Goal: Task Accomplishment & Management: Manage account settings

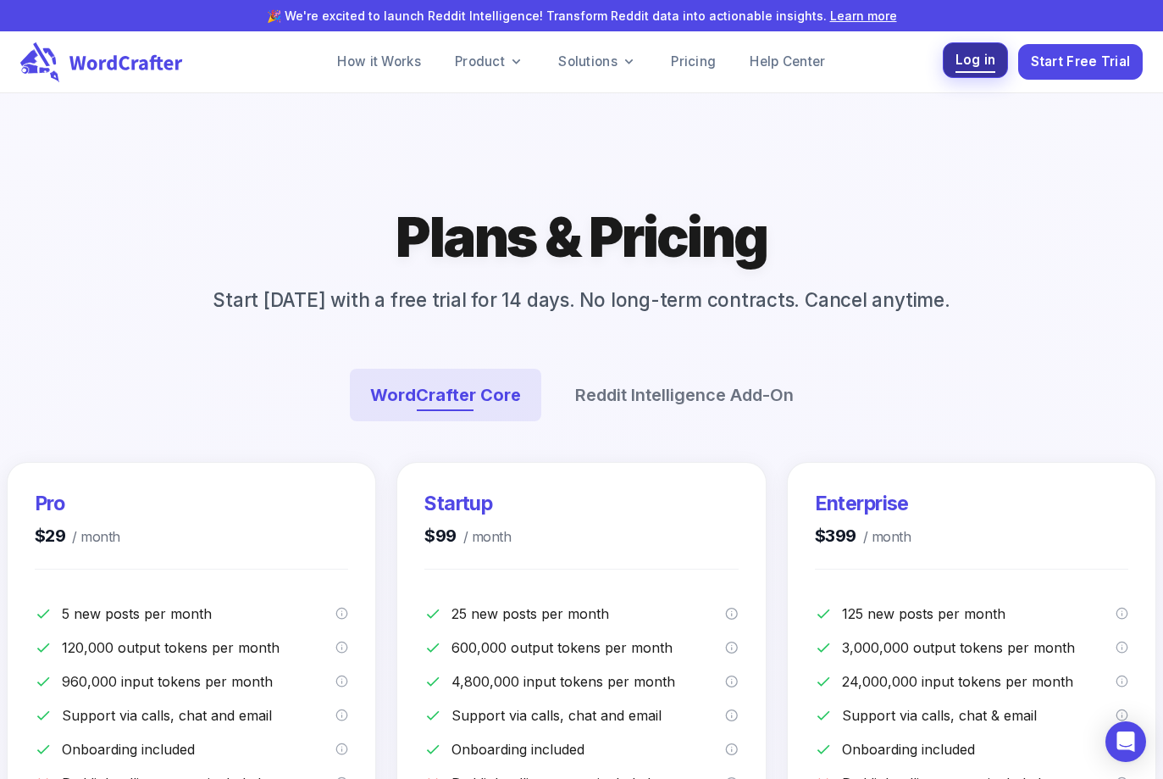
click at [978, 62] on span "Log in" at bounding box center [976, 60] width 41 height 23
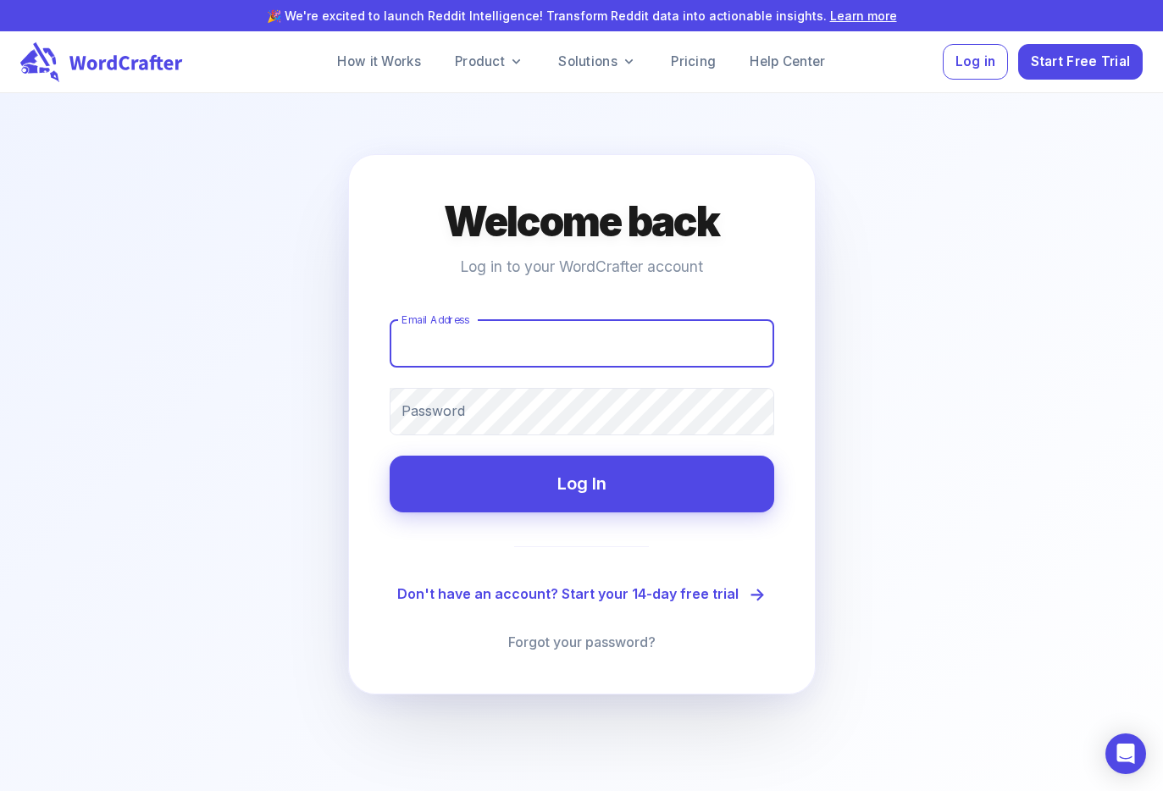
click at [515, 341] on input "Email Address" at bounding box center [582, 343] width 385 height 47
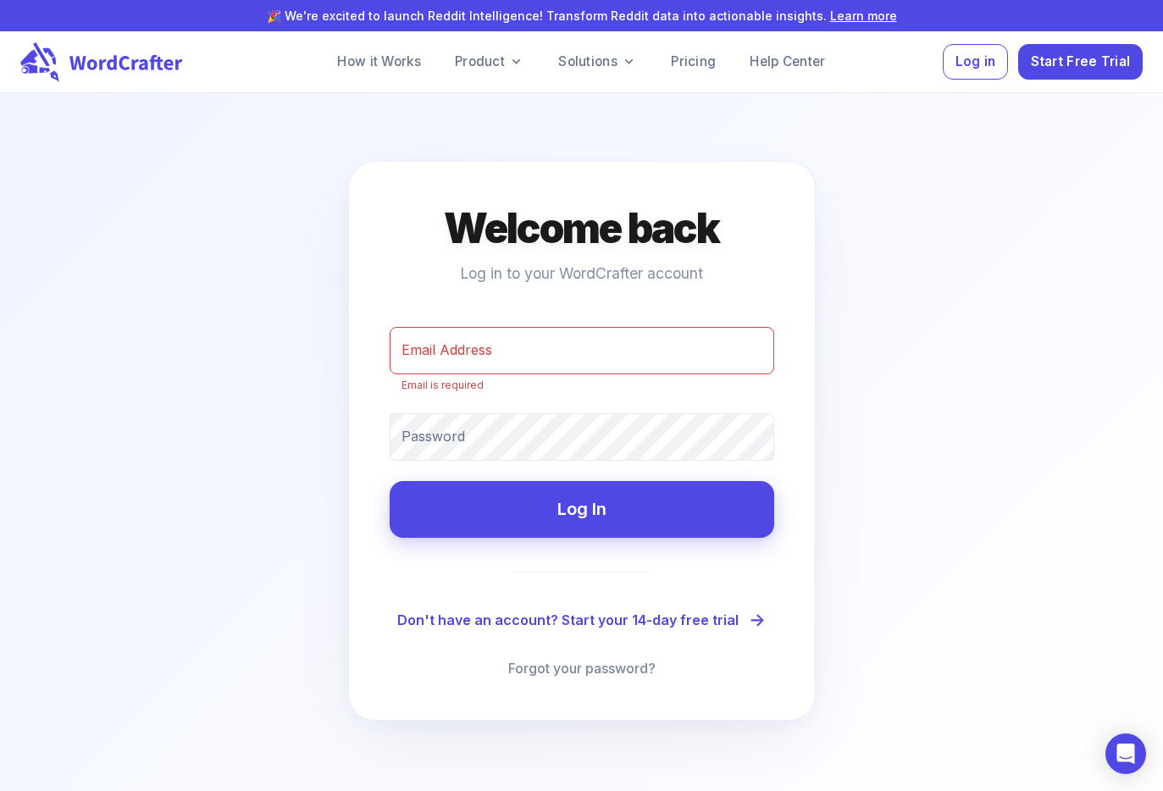
type input "janet@bartoliconsulting.com"
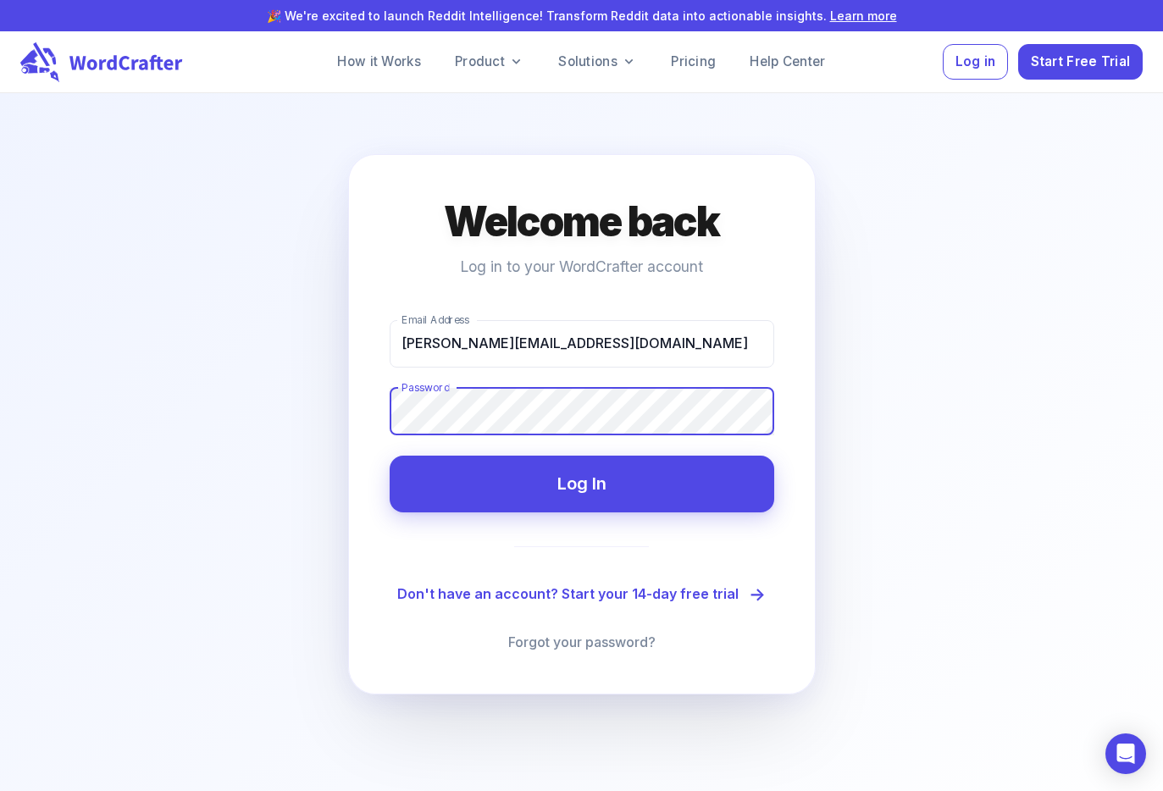
drag, startPoint x: 562, startPoint y: 494, endPoint x: 696, endPoint y: 498, distance: 133.9
click at [564, 493] on button "Log In" at bounding box center [582, 484] width 385 height 57
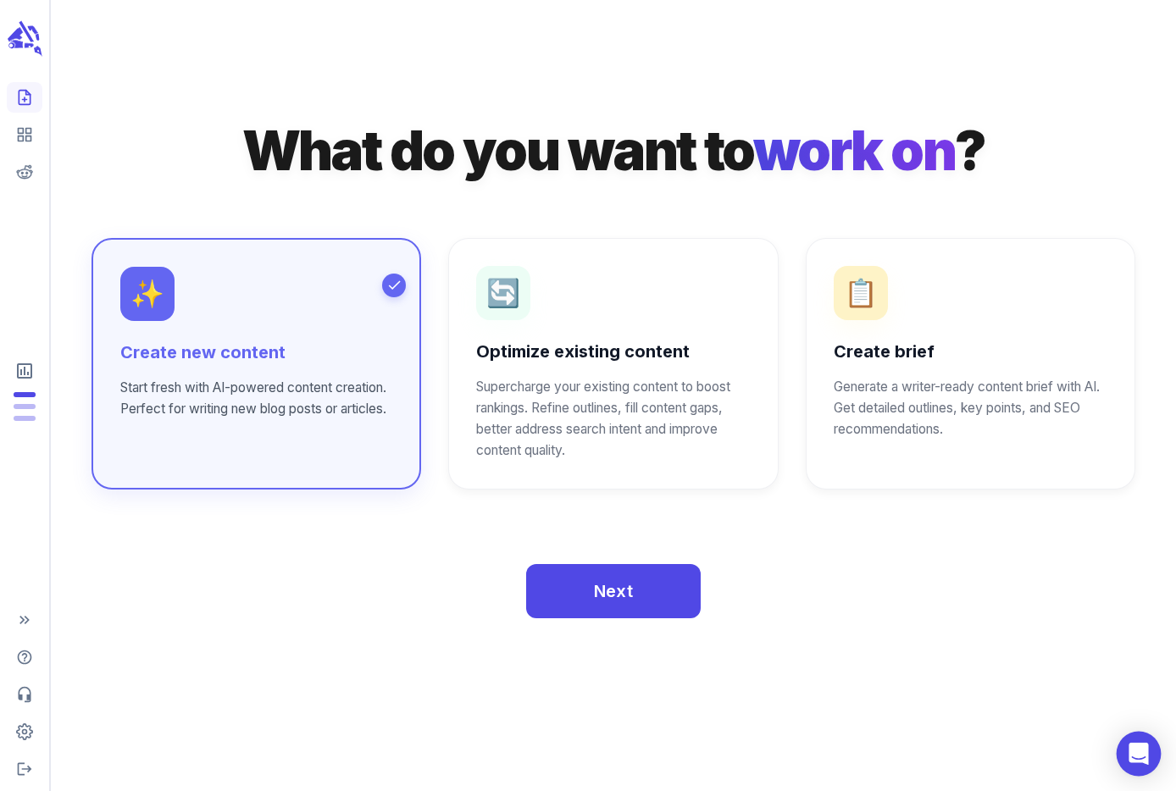
click at [1146, 748] on icon "Open Intercom Messenger" at bounding box center [1138, 754] width 19 height 22
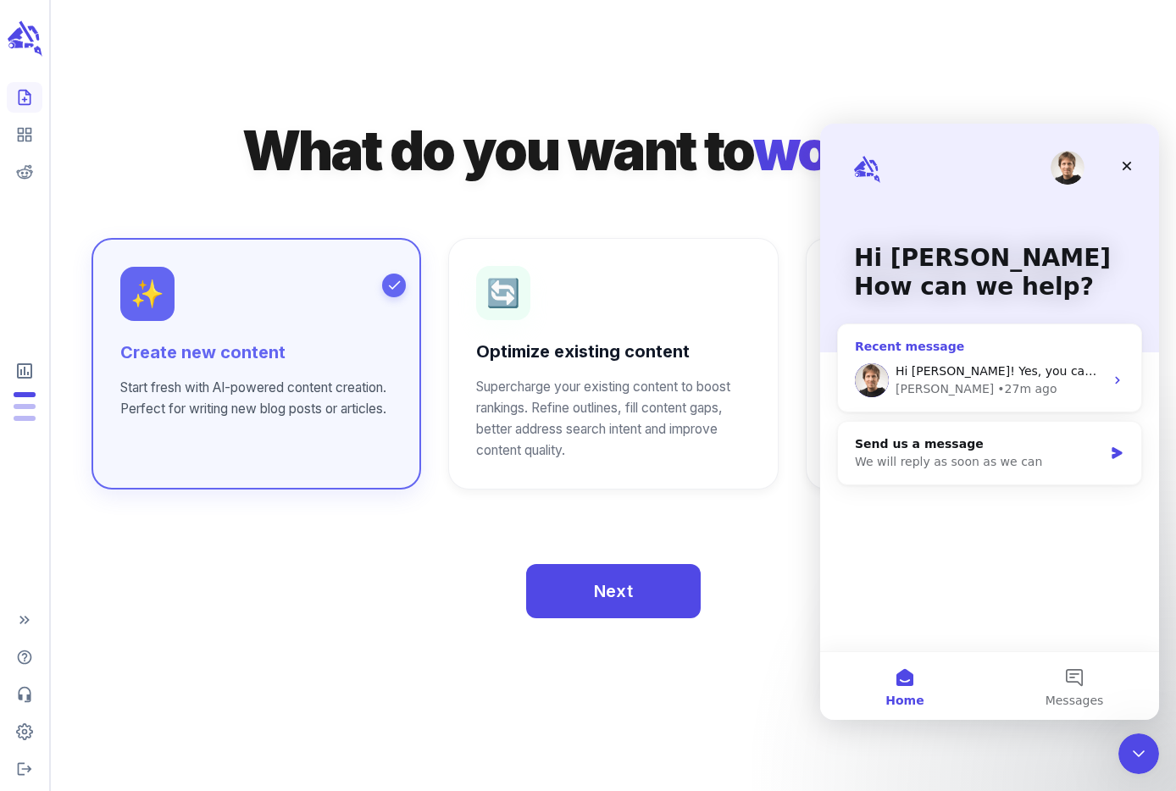
click at [1025, 387] on div "Federico • 27m ago" at bounding box center [1000, 389] width 208 height 18
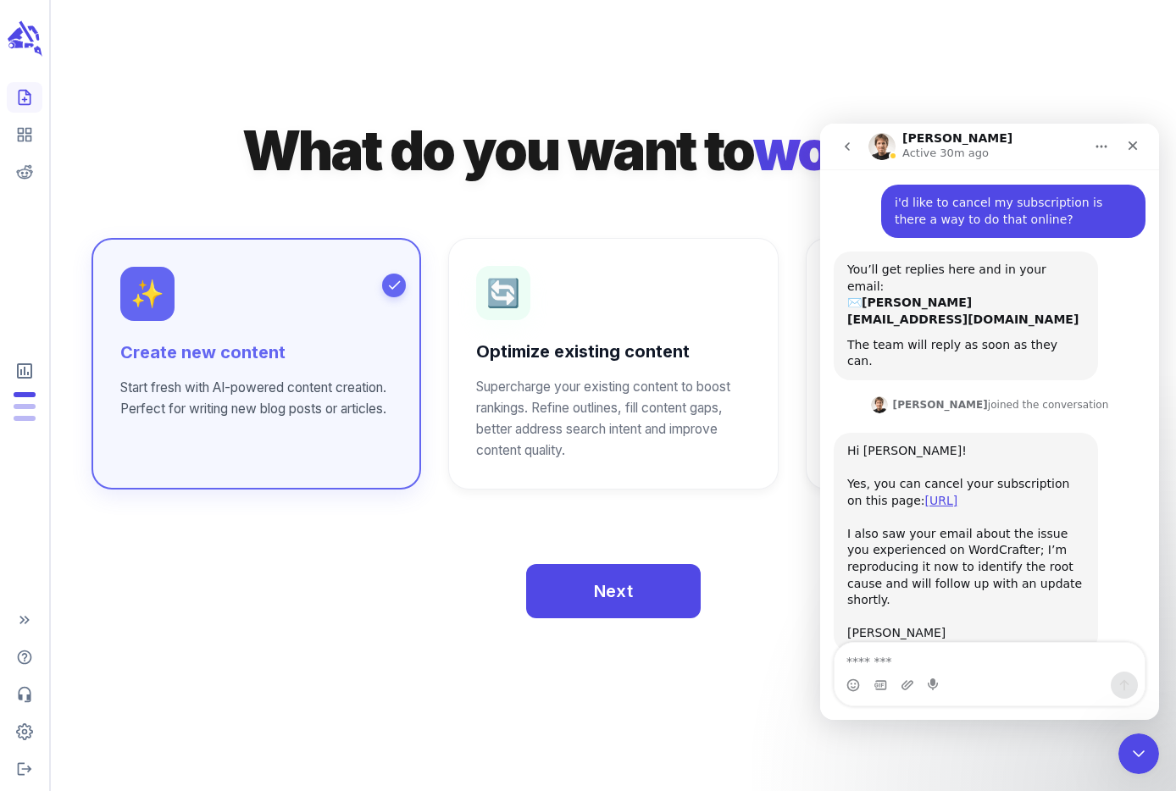
scroll to position [47, 0]
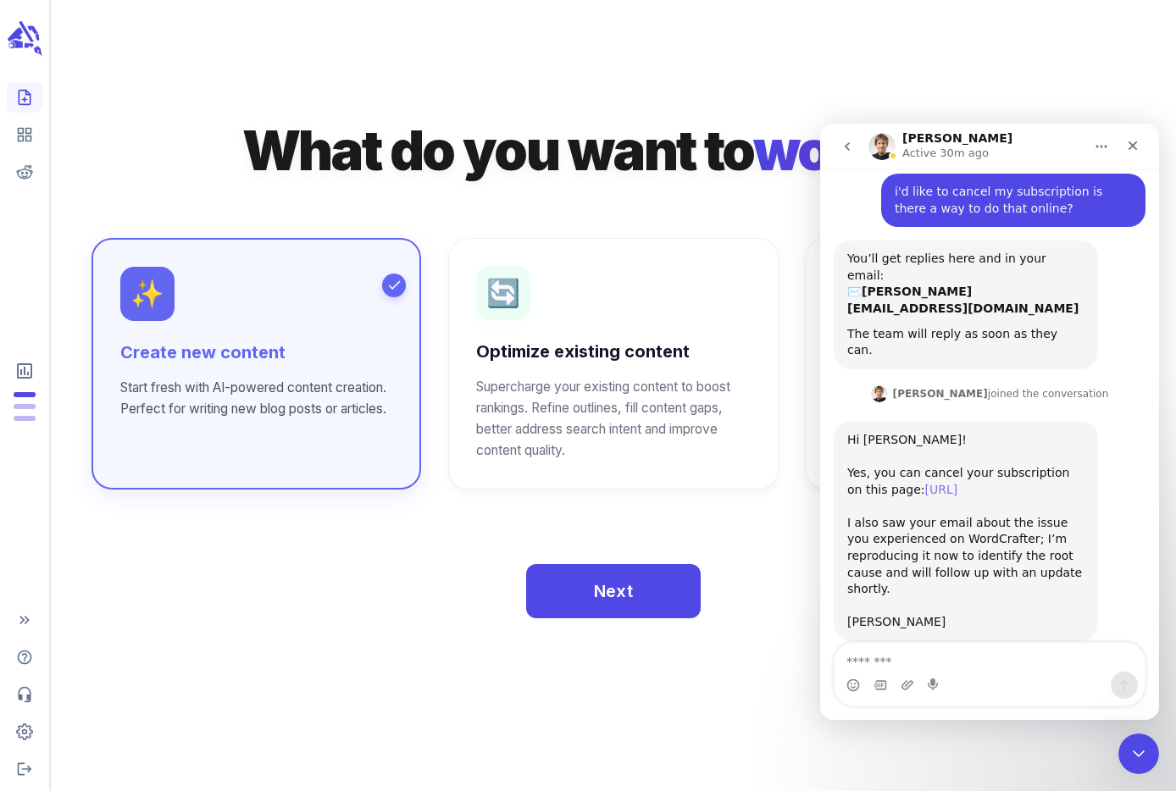
click at [958, 483] on link "https://wordcrafter.ai/subscription" at bounding box center [941, 490] width 33 height 14
click at [1063, 460] on div "Hi Janet! Yes, you can cancel your subscription on this page: https://wordcraft…" at bounding box center [965, 473] width 237 height 83
drag, startPoint x: 1052, startPoint y: 452, endPoint x: 842, endPoint y: 458, distance: 210.2
click at [842, 458] on div "Hi Janet! Yes, you can cancel your subscription on this page: https://wordcraft…" at bounding box center [966, 531] width 264 height 219
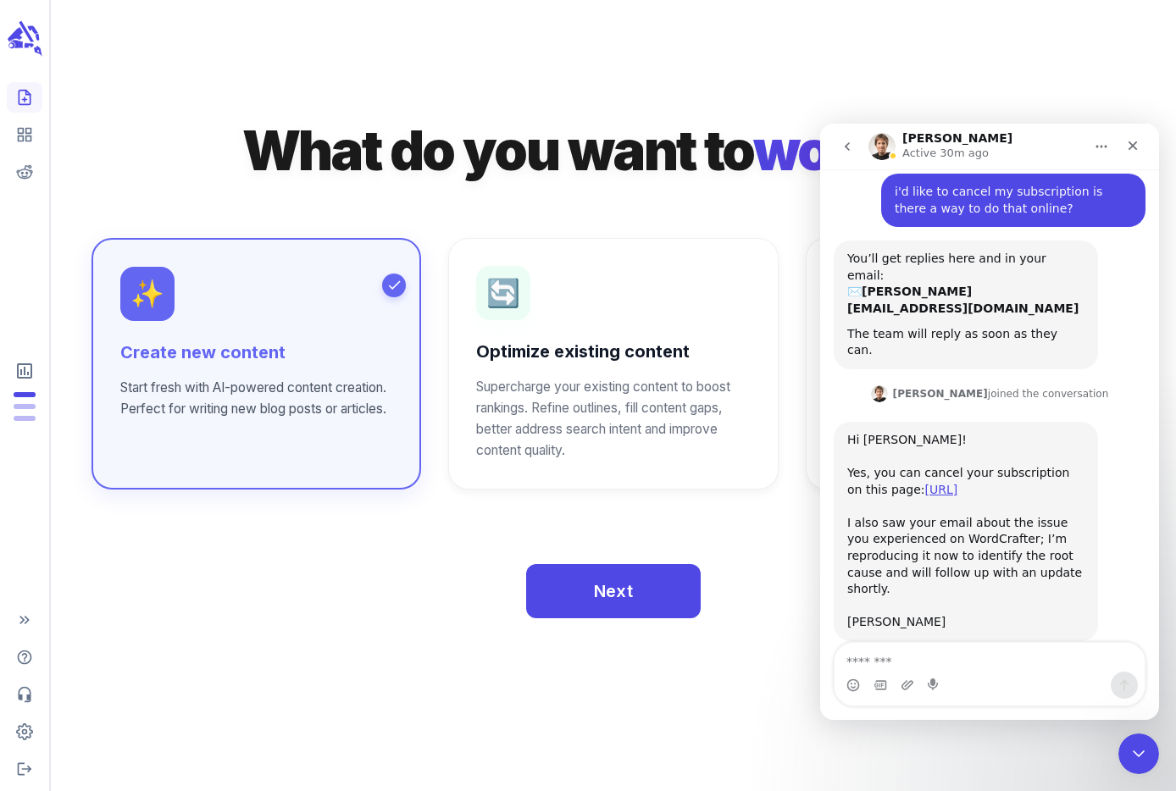
copy link "https://wordcrafter.ai/subscription"
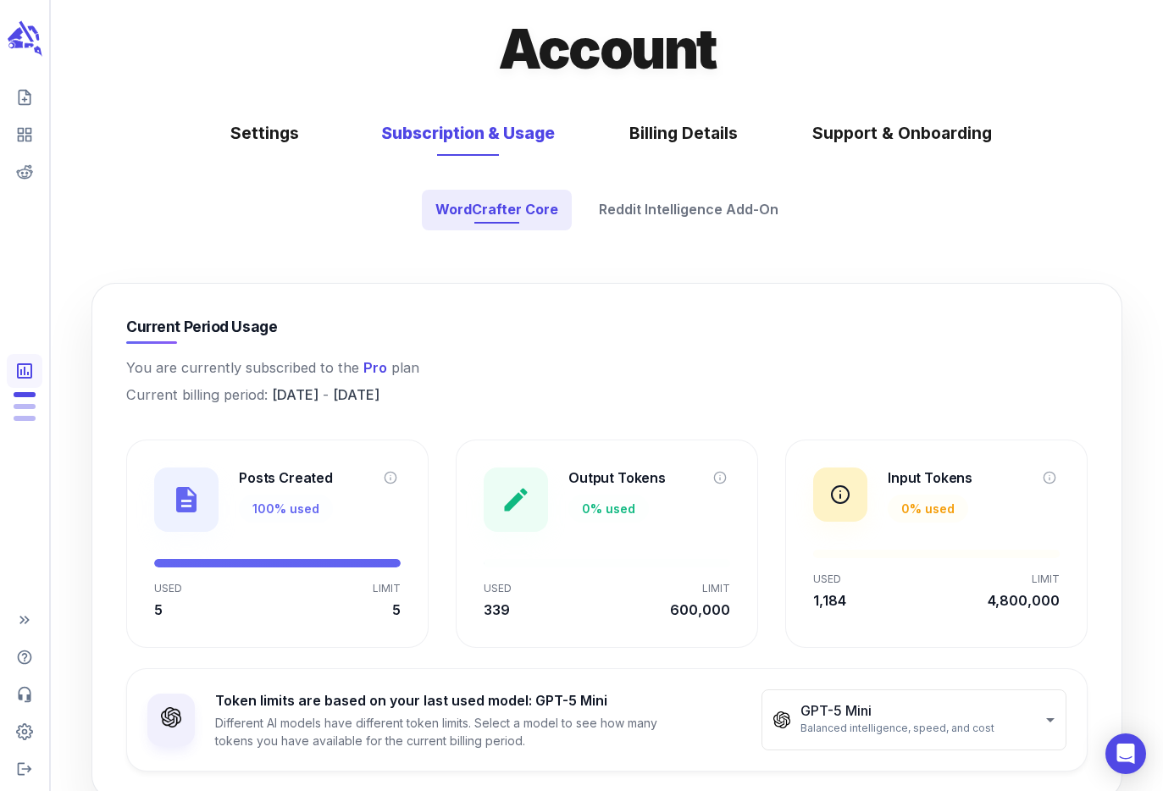
click at [366, 369] on span "Pro" at bounding box center [375, 367] width 24 height 17
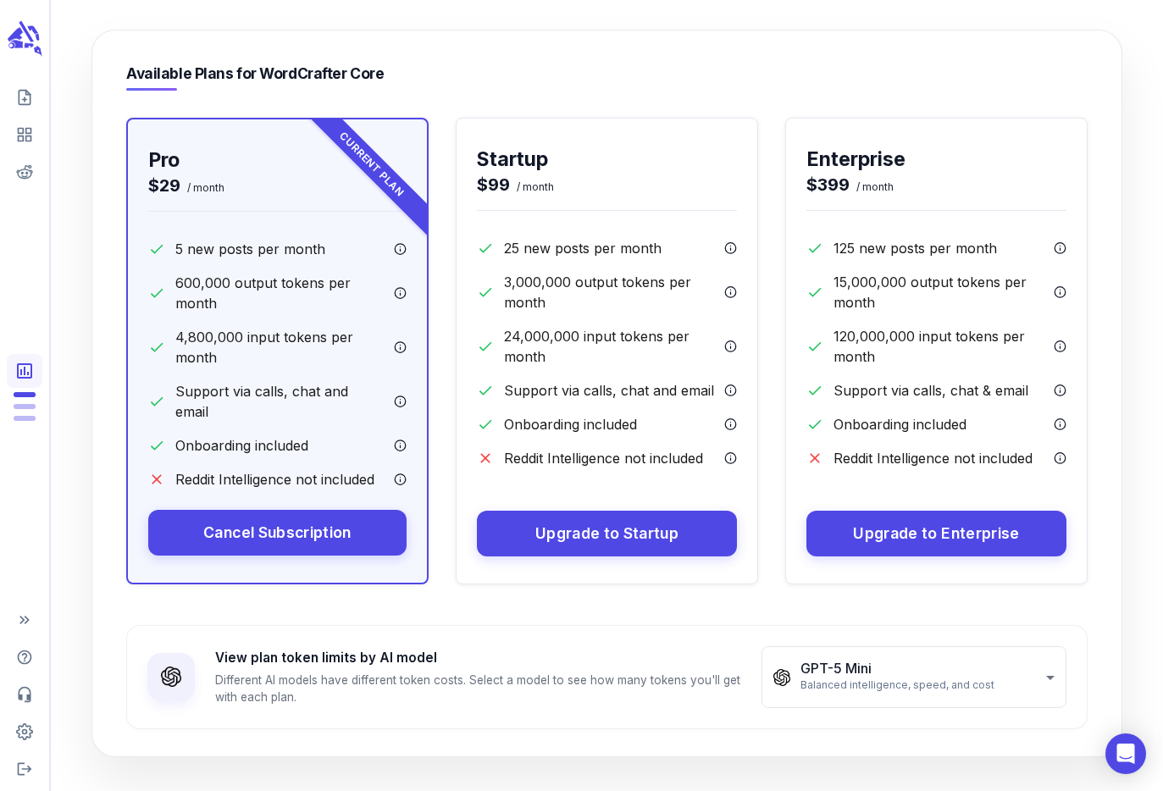
scroll to position [812, 0]
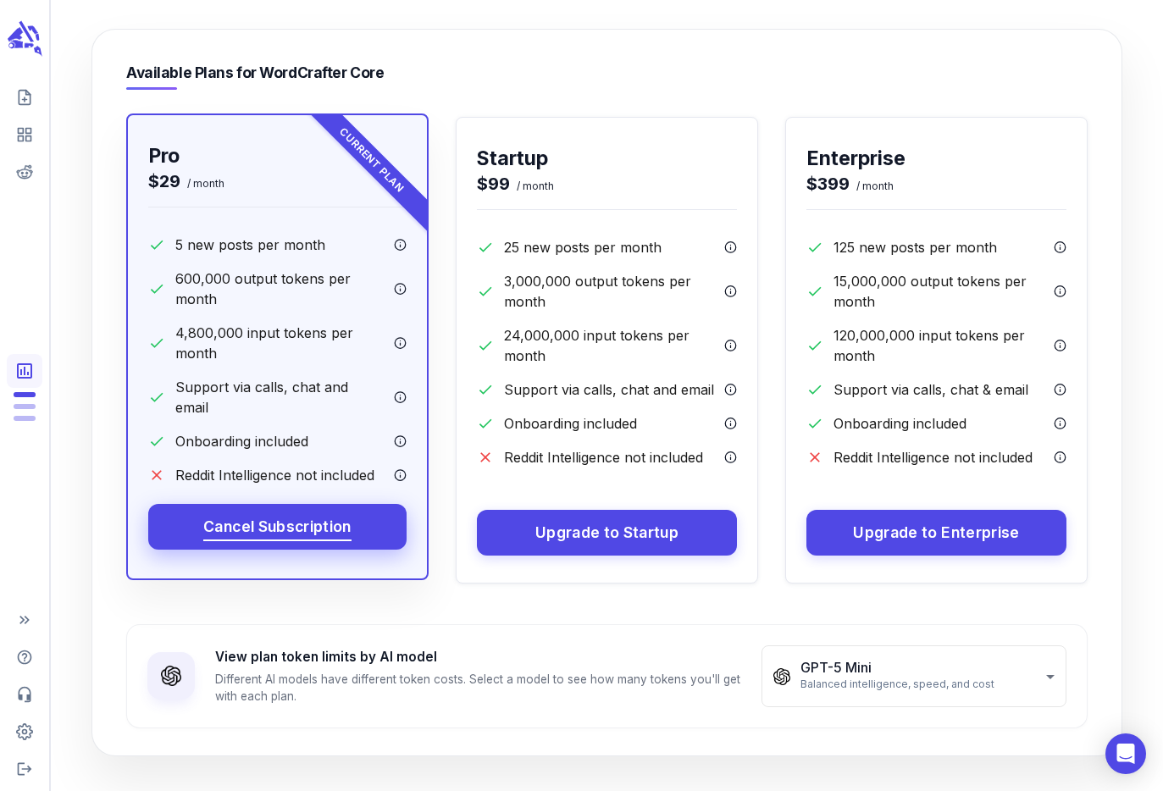
click at [269, 514] on span "Cancel Subscription" at bounding box center [277, 527] width 148 height 26
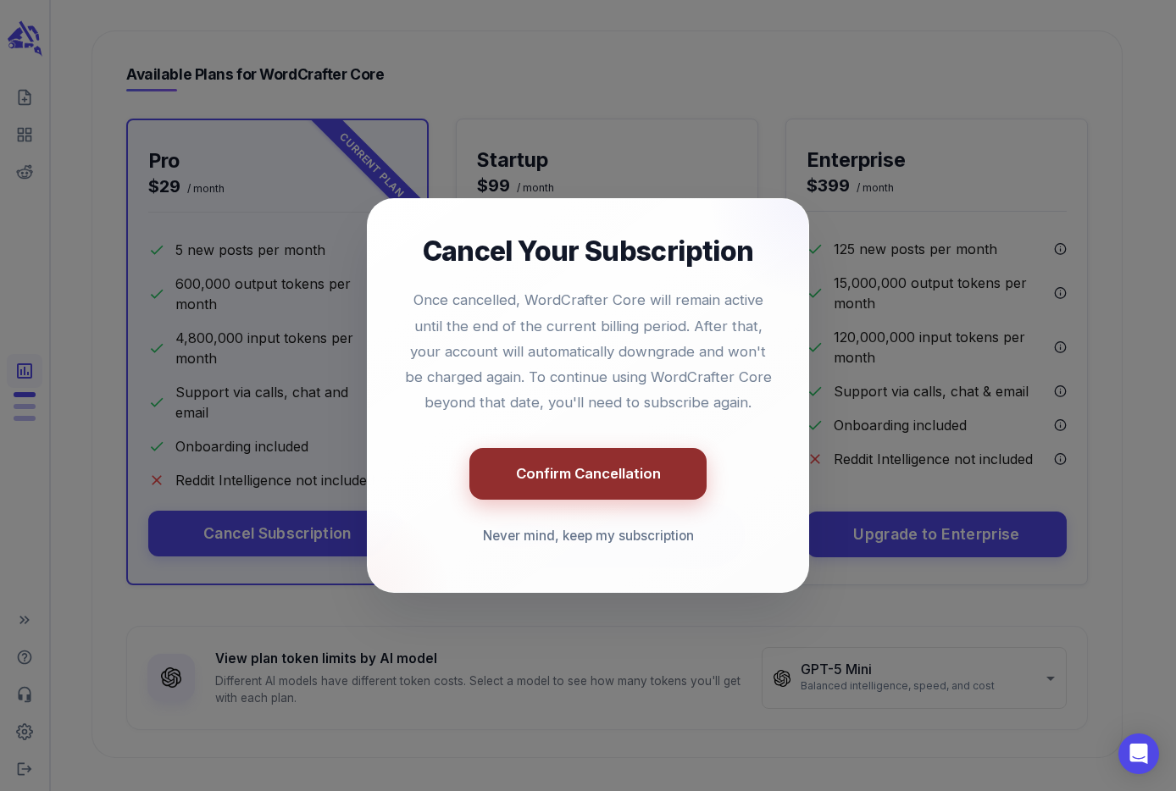
click at [596, 479] on button "Confirm Cancellation" at bounding box center [587, 474] width 237 height 52
